Goal: Information Seeking & Learning: Learn about a topic

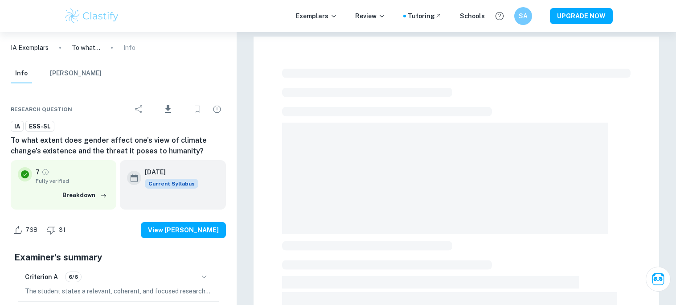
click at [409, 130] on span at bounding box center [445, 178] width 326 height 111
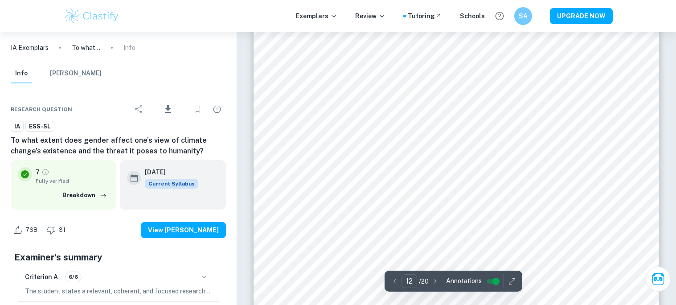
scroll to position [6630, 0]
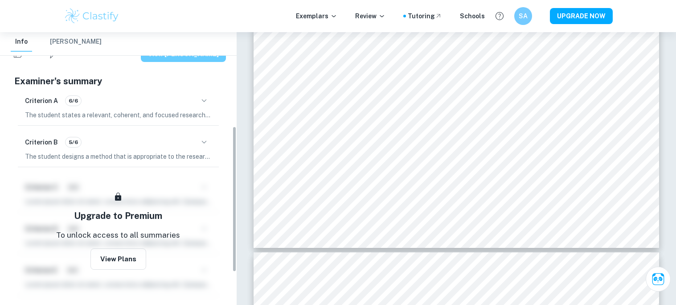
scroll to position [177, 0]
click at [202, 105] on icon "button" at bounding box center [204, 100] width 11 height 11
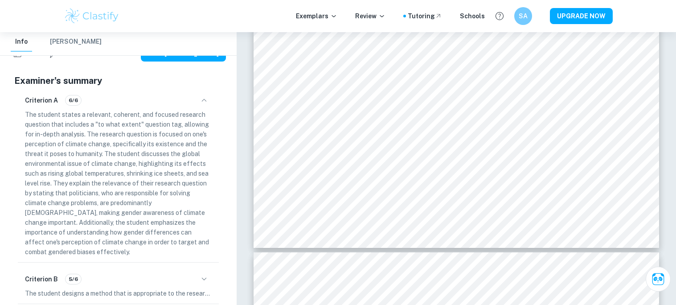
click at [202, 105] on icon "button" at bounding box center [204, 100] width 11 height 11
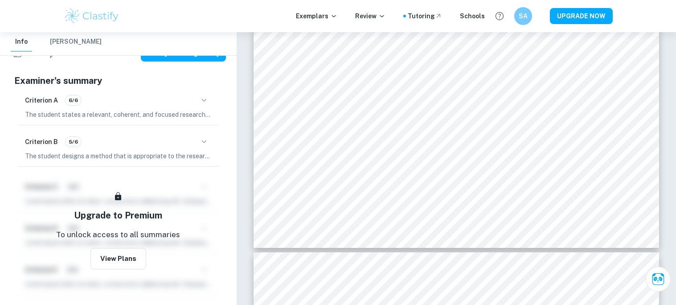
click at [202, 105] on icon "button" at bounding box center [204, 100] width 11 height 11
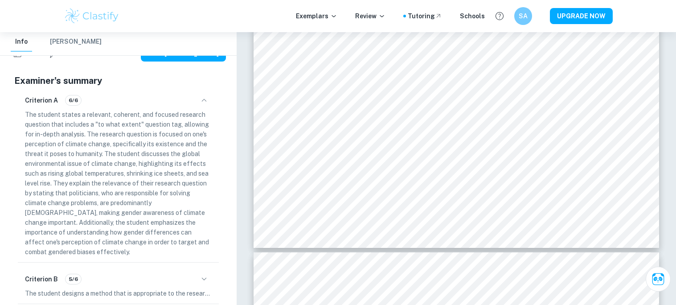
click at [202, 105] on icon "button" at bounding box center [204, 100] width 11 height 11
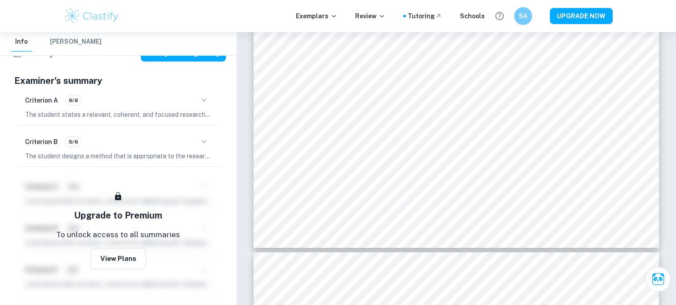
click at [202, 105] on icon "button" at bounding box center [204, 100] width 11 height 11
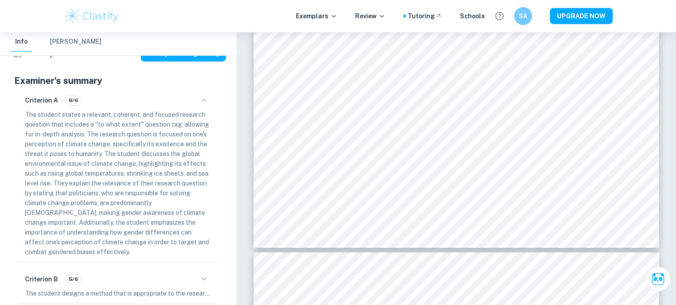
click at [204, 275] on icon "button" at bounding box center [204, 279] width 11 height 11
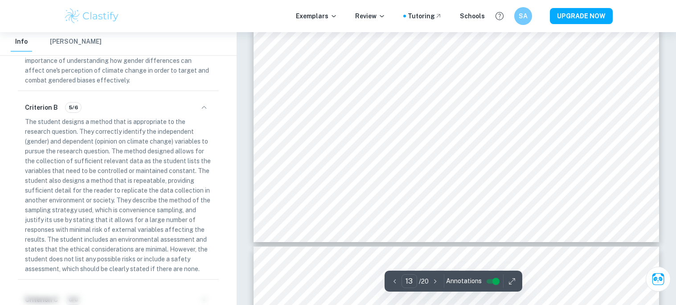
scroll to position [7496, 0]
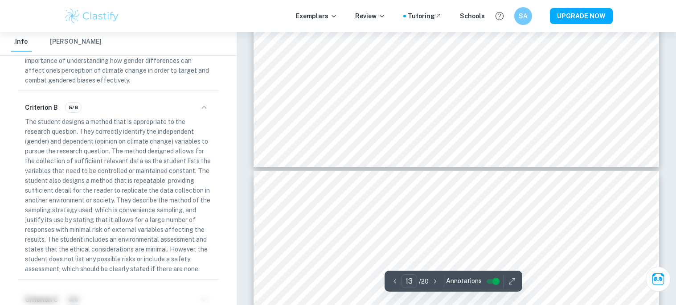
type input "14"
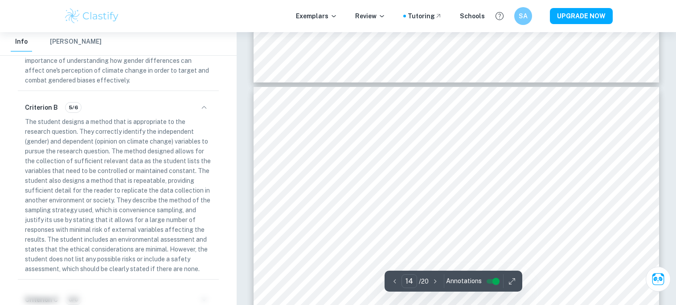
scroll to position [7655, 0]
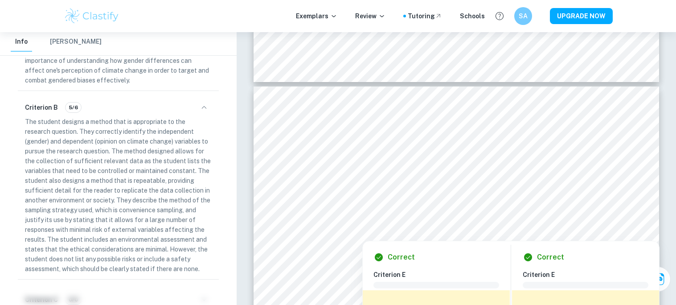
click at [364, 216] on div at bounding box center [456, 215] width 309 height 29
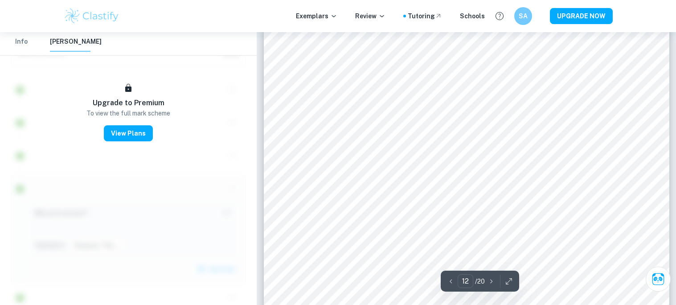
scroll to position [6491, 0]
type input "8"
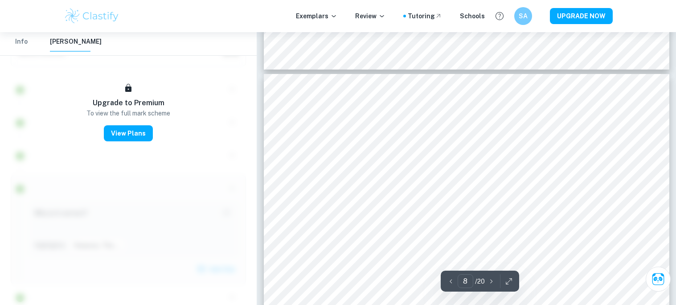
click at [26, 45] on button "Info" at bounding box center [21, 42] width 21 height 20
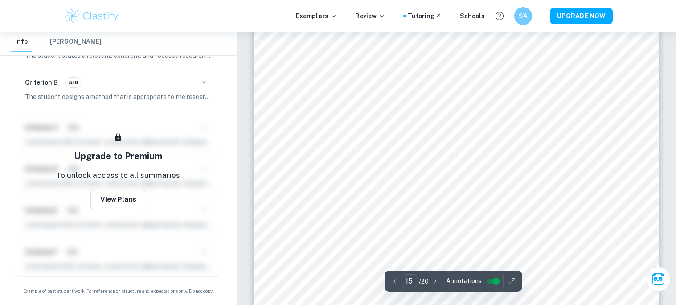
scroll to position [8419, 0]
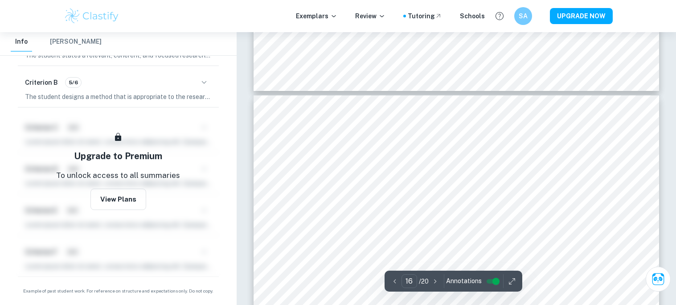
type input "15"
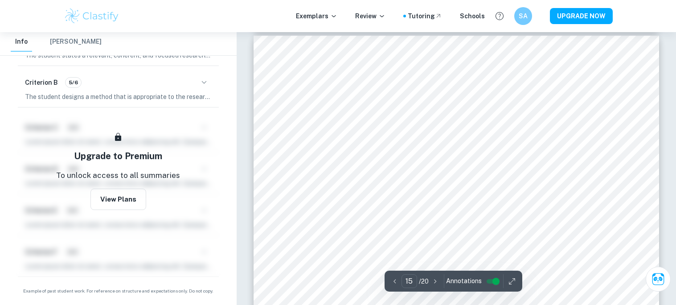
scroll to position [8214, 0]
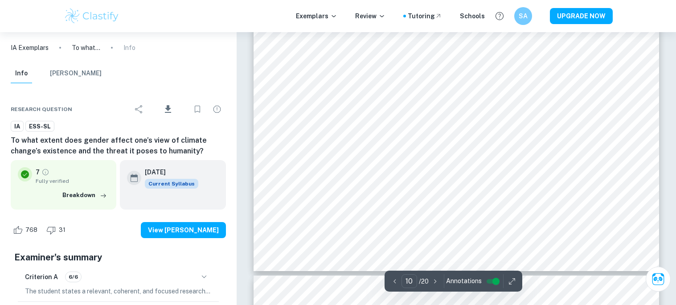
scroll to position [5732, 0]
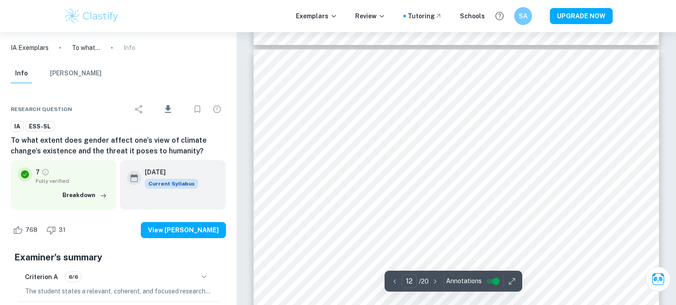
type input "11"
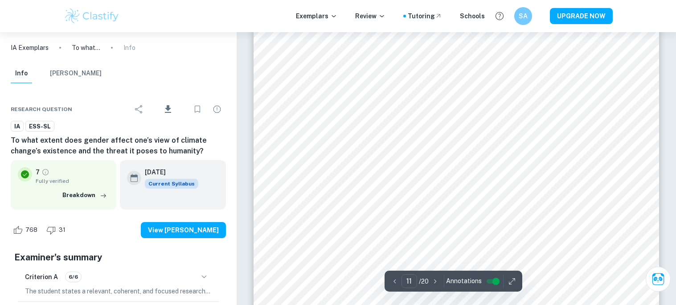
scroll to position [6111, 0]
